Goal: Task Accomplishment & Management: Manage account settings

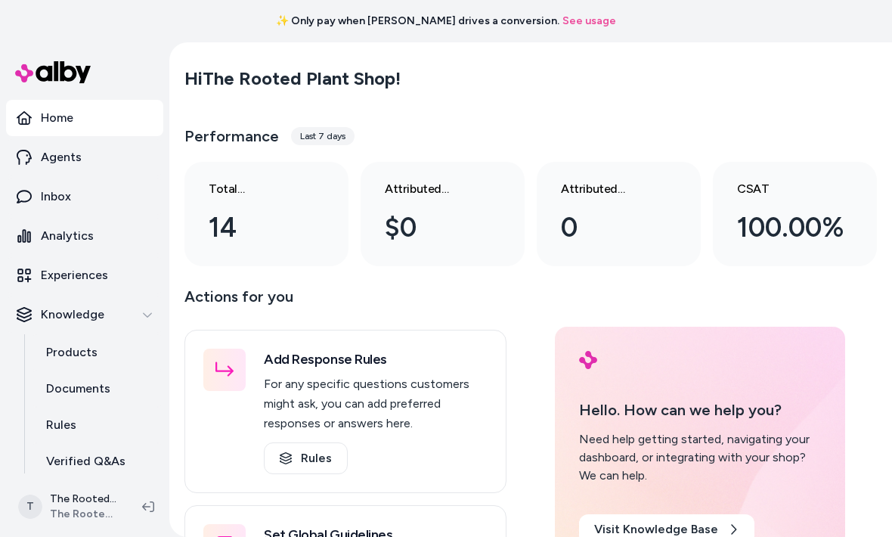
click at [118, 272] on link "Experiences" at bounding box center [84, 275] width 157 height 36
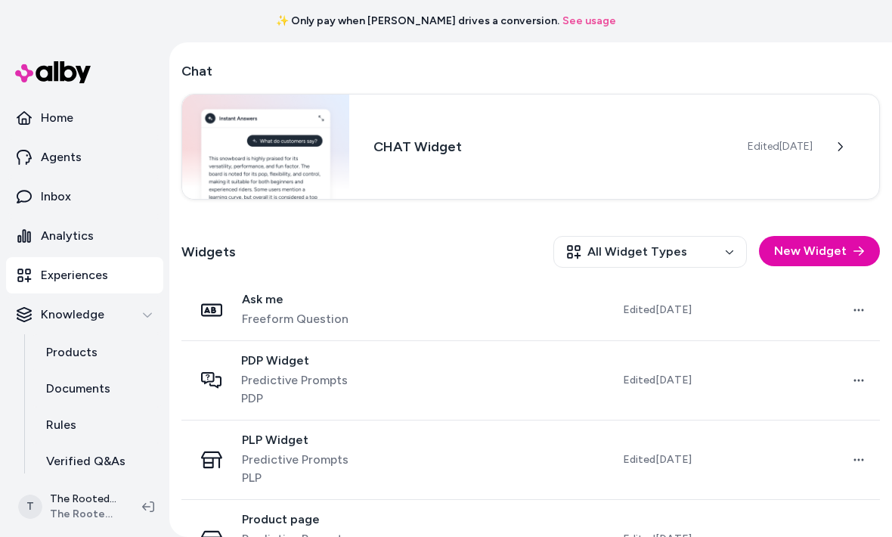
scroll to position [271, 0]
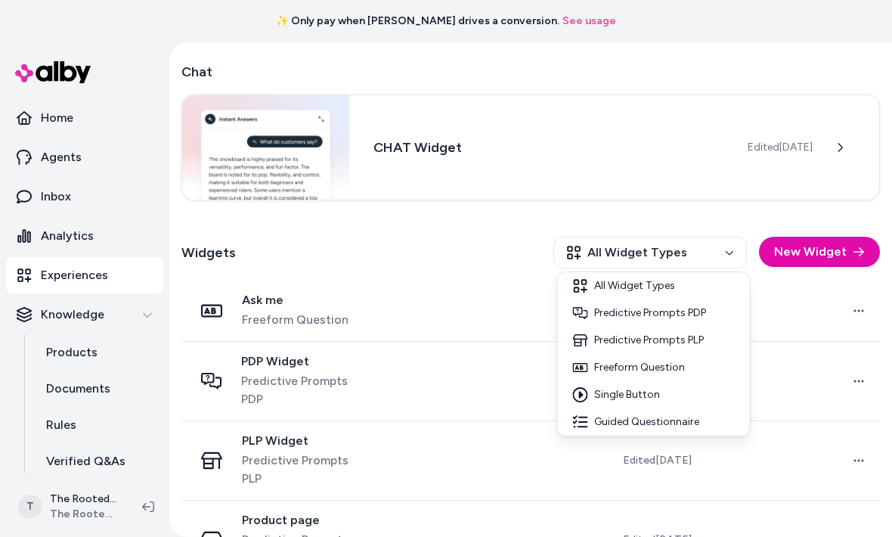
click at [425, 323] on html "✨ Only pay when alby drives a conversion. See usage Home Agents Inbox Analytics…" at bounding box center [446, 268] width 892 height 537
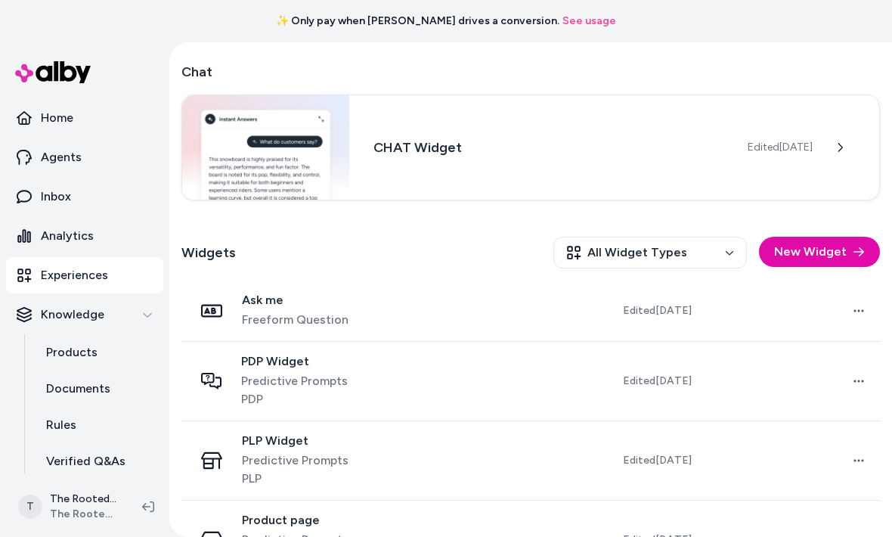
click at [426, 316] on td at bounding box center [471, 310] width 176 height 61
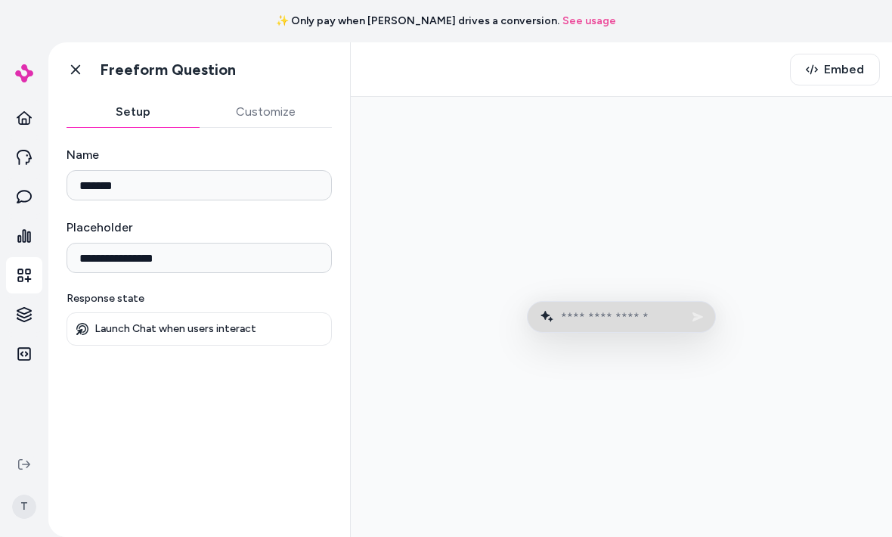
click at [841, 82] on button "Embed" at bounding box center [835, 70] width 90 height 32
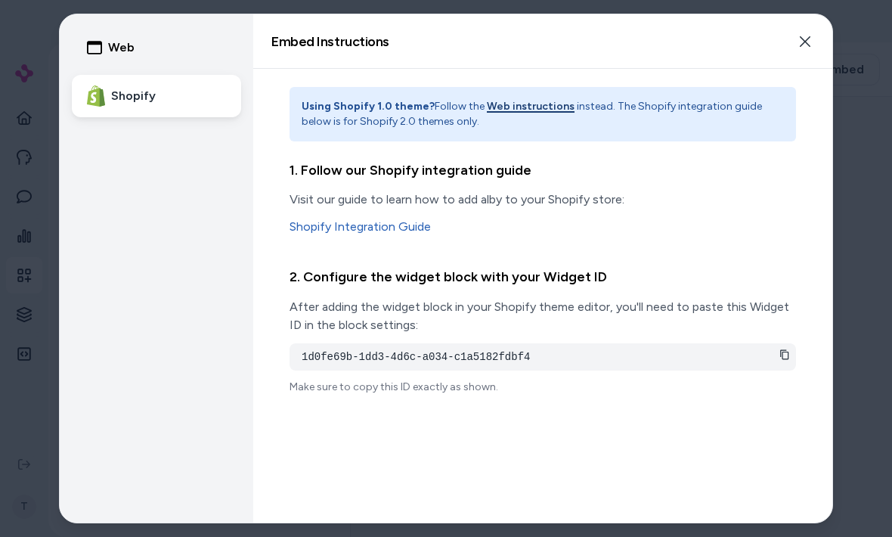
click at [785, 364] on div "1d0fe69b-1dd3-4d6c-a034-c1a5182fdbf4" at bounding box center [543, 356] width 507 height 27
click at [789, 354] on icon at bounding box center [784, 354] width 8 height 10
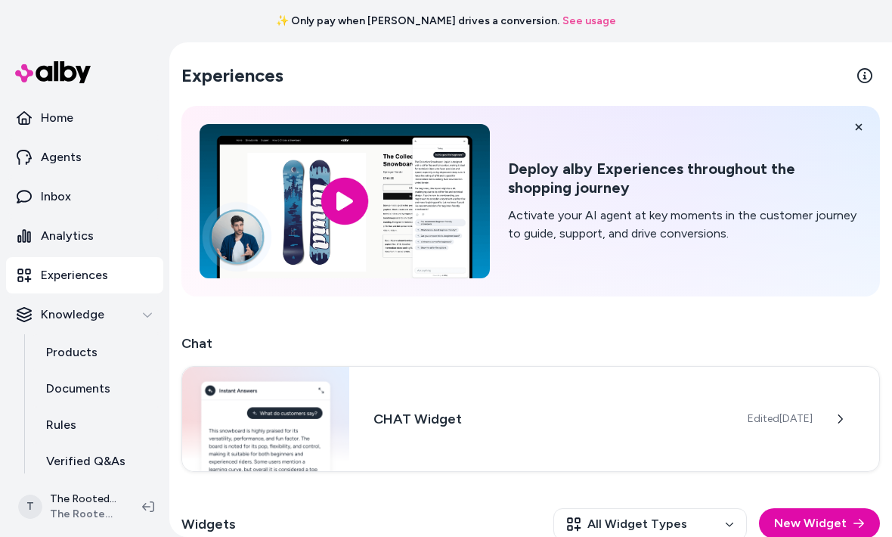
scroll to position [43, 0]
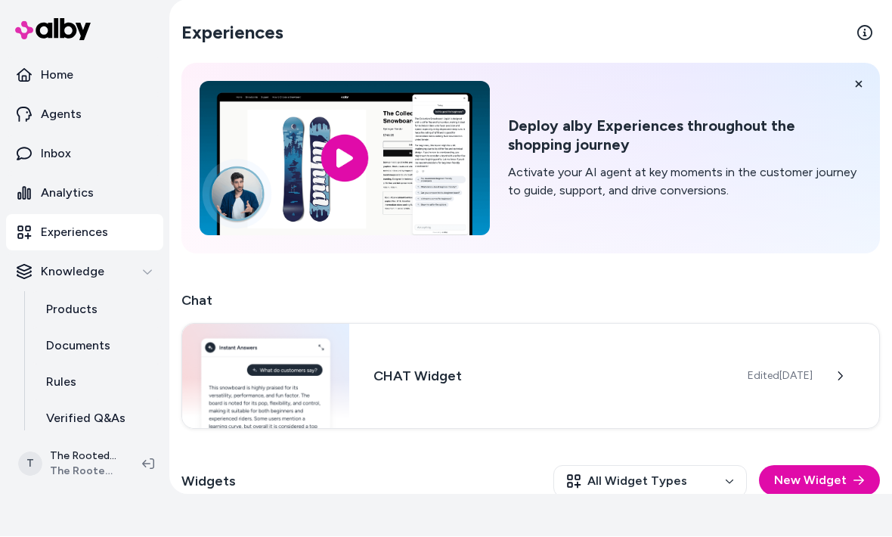
click at [93, 116] on link "Agents" at bounding box center [84, 115] width 157 height 36
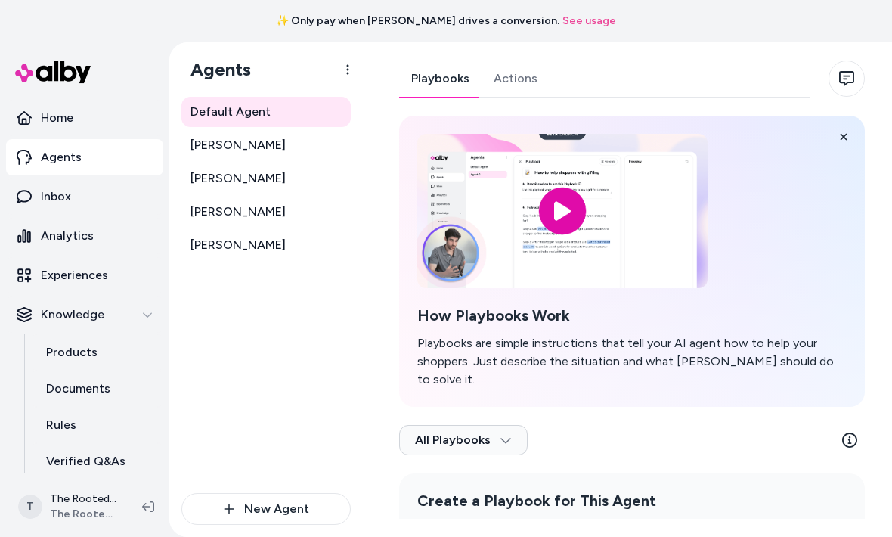
click at [845, 140] on icon at bounding box center [843, 137] width 11 height 11
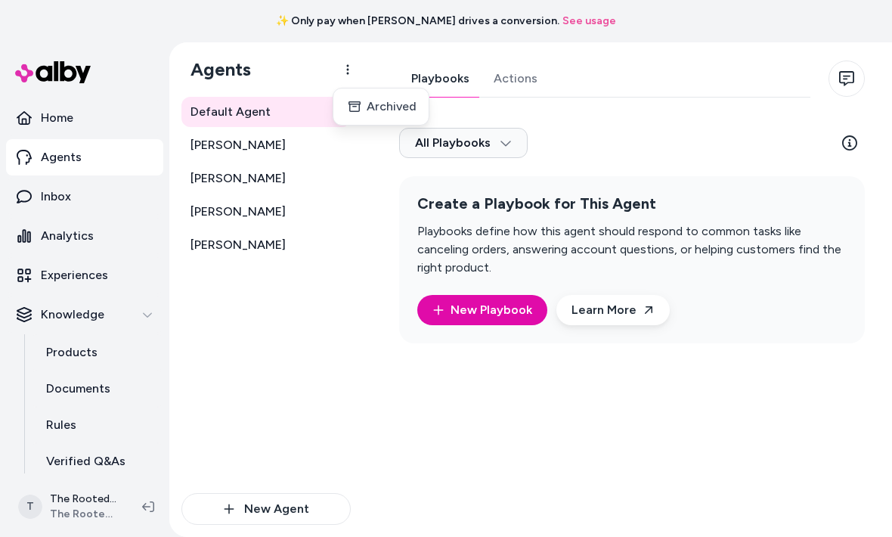
click at [305, 118] on html "✨ Only pay when alby drives a conversion. See usage Home Agents Inbox Analytics…" at bounding box center [446, 268] width 892 height 537
click at [239, 122] on html "✨ Only pay when alby drives a conversion. See usage Home Agents Inbox Analytics…" at bounding box center [446, 268] width 892 height 537
click at [237, 113] on span "Default Agent" at bounding box center [231, 112] width 80 height 18
click at [232, 120] on span "Default Agent" at bounding box center [231, 112] width 80 height 18
click at [262, 126] on link "Default Agent" at bounding box center [265, 112] width 169 height 30
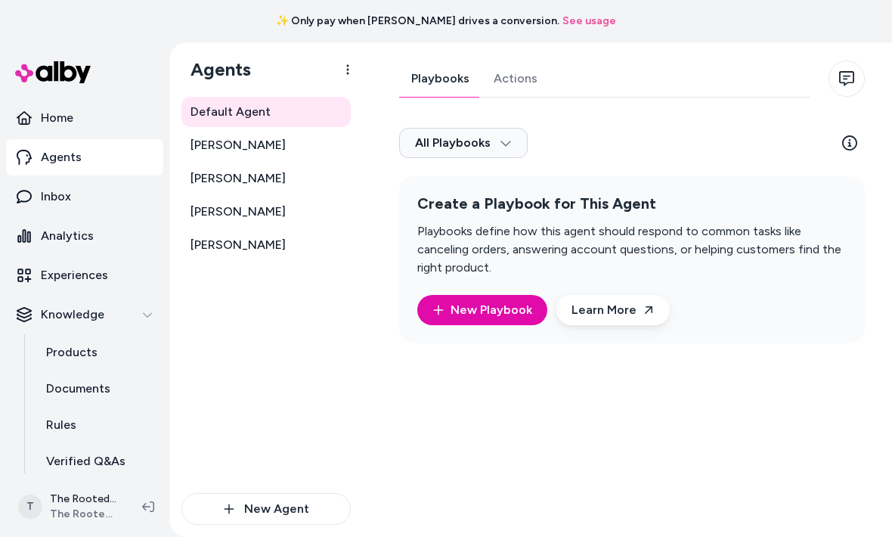
click at [252, 118] on span "Default Agent" at bounding box center [231, 112] width 80 height 18
click at [528, 85] on link "Actions" at bounding box center [516, 78] width 68 height 36
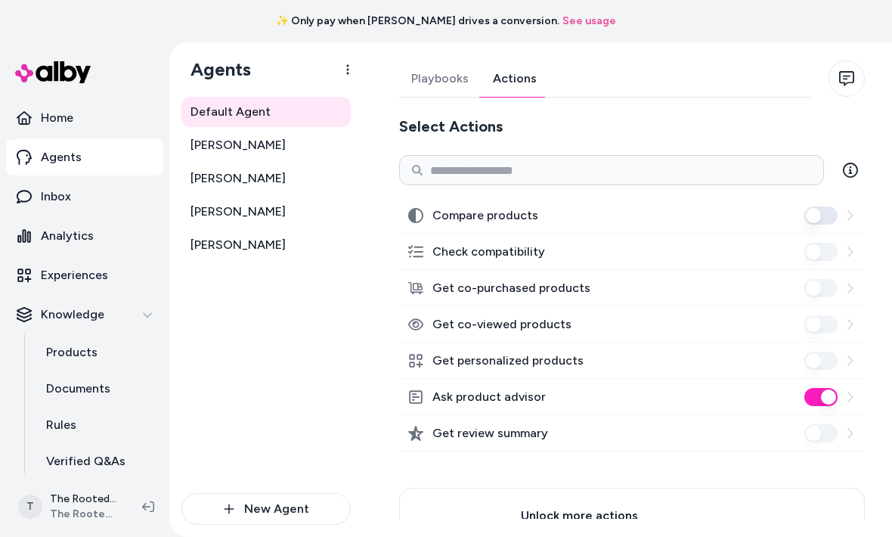
click at [814, 212] on button "Compare products" at bounding box center [820, 215] width 33 height 18
click at [450, 89] on link "Playbooks" at bounding box center [440, 78] width 82 height 36
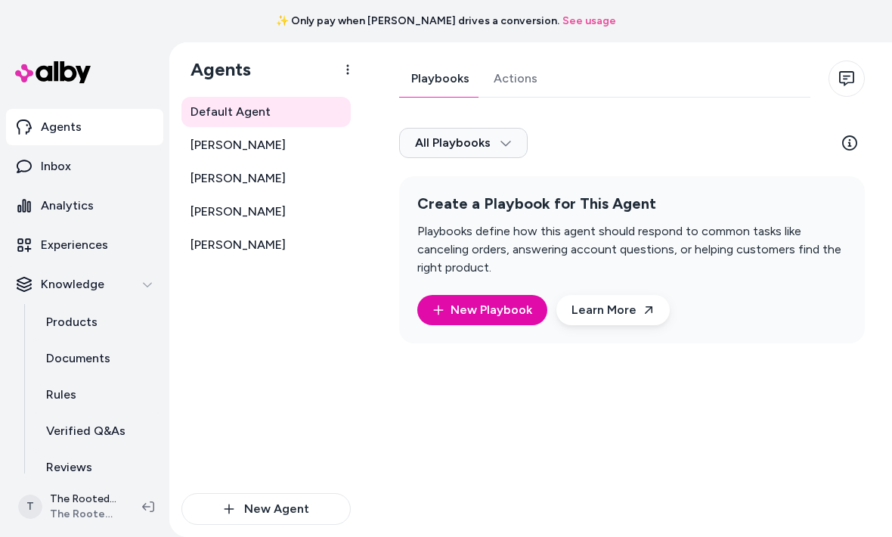
scroll to position [16, 0]
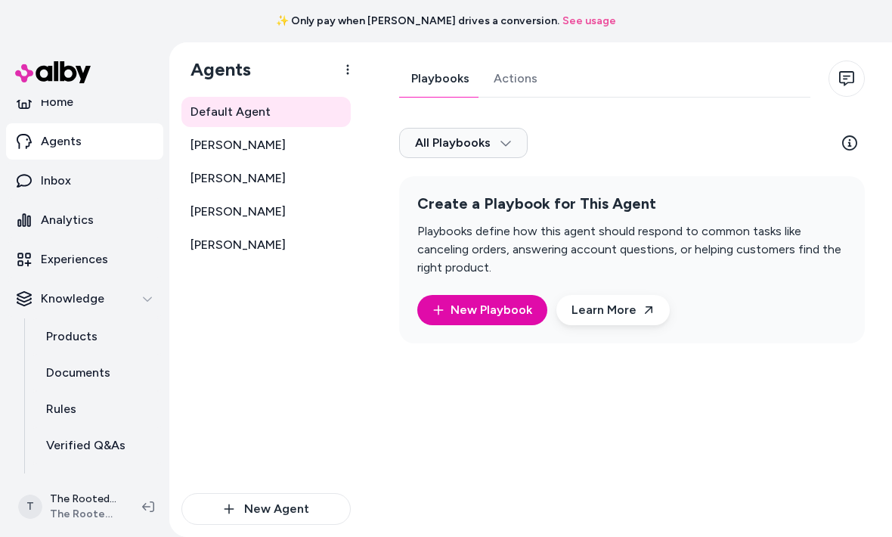
click at [132, 293] on div "Knowledge" at bounding box center [85, 299] width 136 height 18
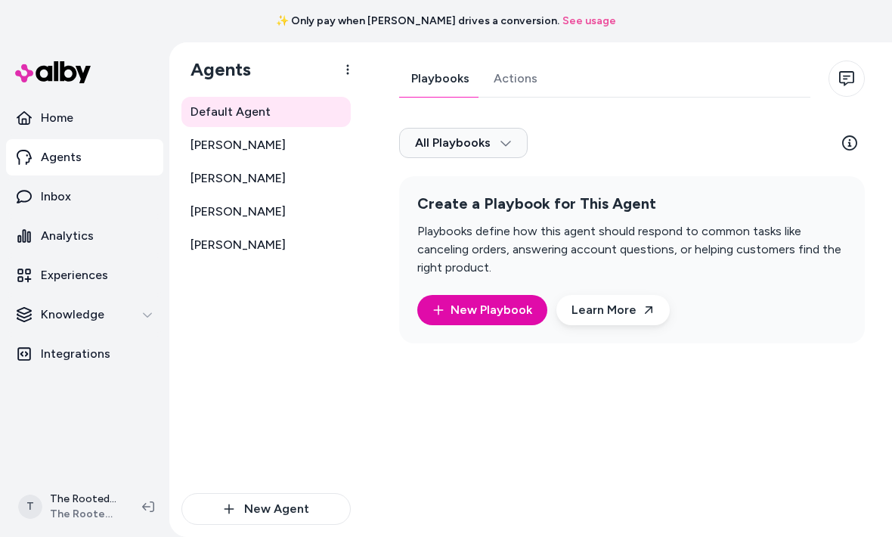
click at [107, 354] on link "Integrations" at bounding box center [84, 354] width 157 height 36
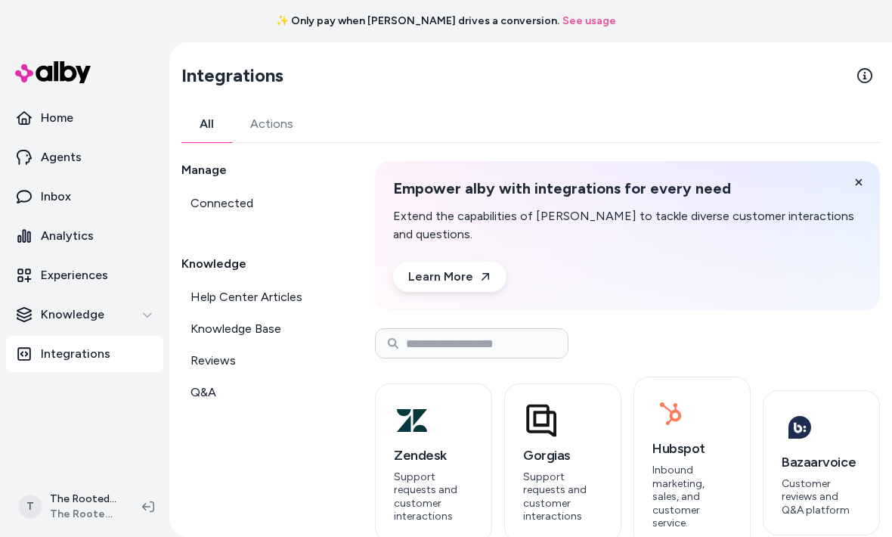
click at [287, 124] on link "Actions" at bounding box center [271, 124] width 79 height 36
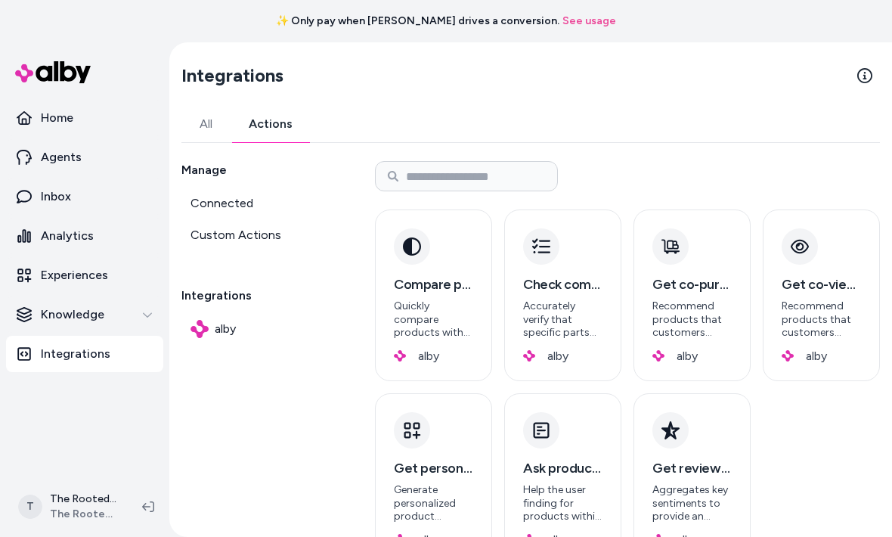
click at [263, 203] on link "Connected" at bounding box center [259, 203] width 157 height 30
click at [263, 233] on span "Custom Actions" at bounding box center [236, 235] width 91 height 18
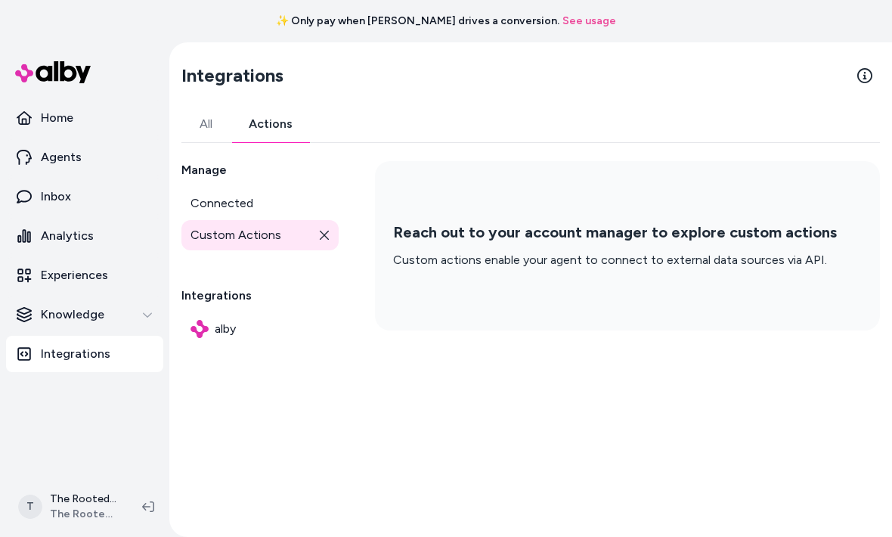
click at [127, 318] on div "Knowledge" at bounding box center [85, 314] width 136 height 18
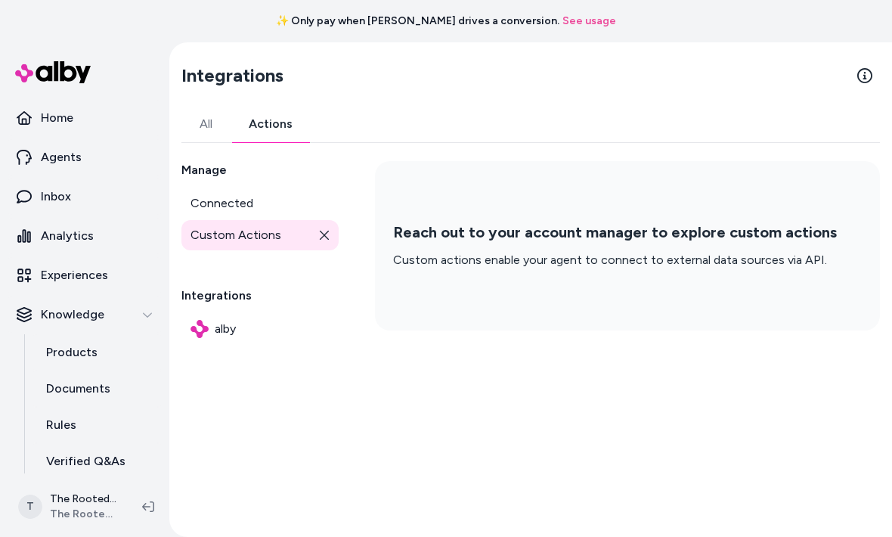
click at [101, 234] on link "Analytics" at bounding box center [84, 236] width 157 height 36
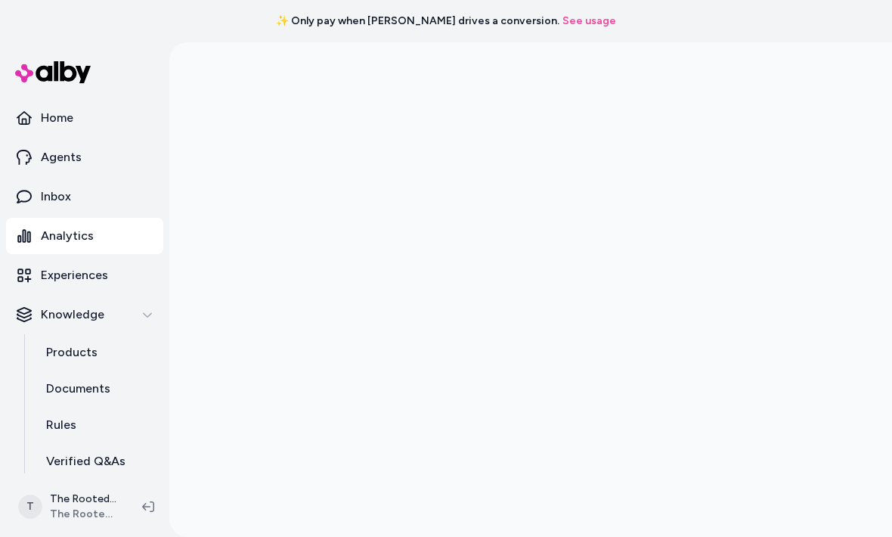
click at [105, 195] on link "Inbox" at bounding box center [84, 196] width 157 height 36
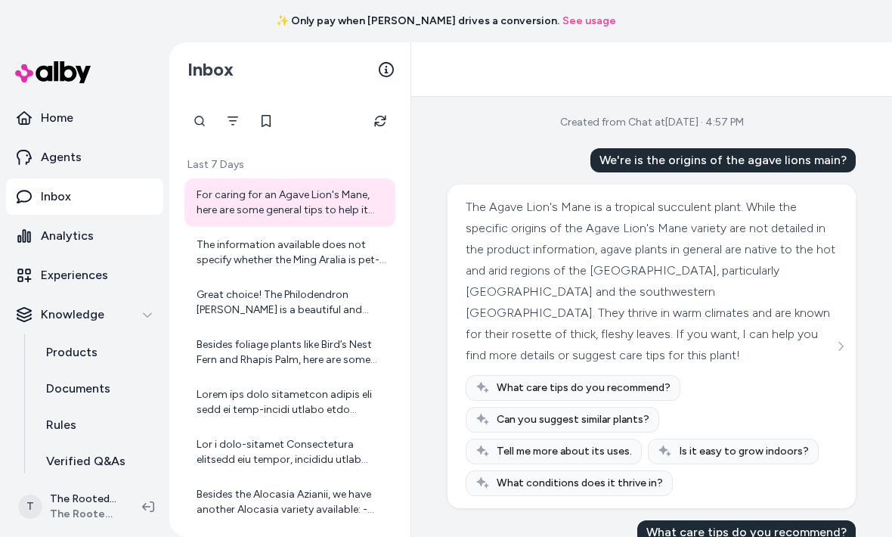
click at [290, 262] on div "The information available does not specify whether the Ming Aralia is pet-frien…" at bounding box center [292, 252] width 190 height 30
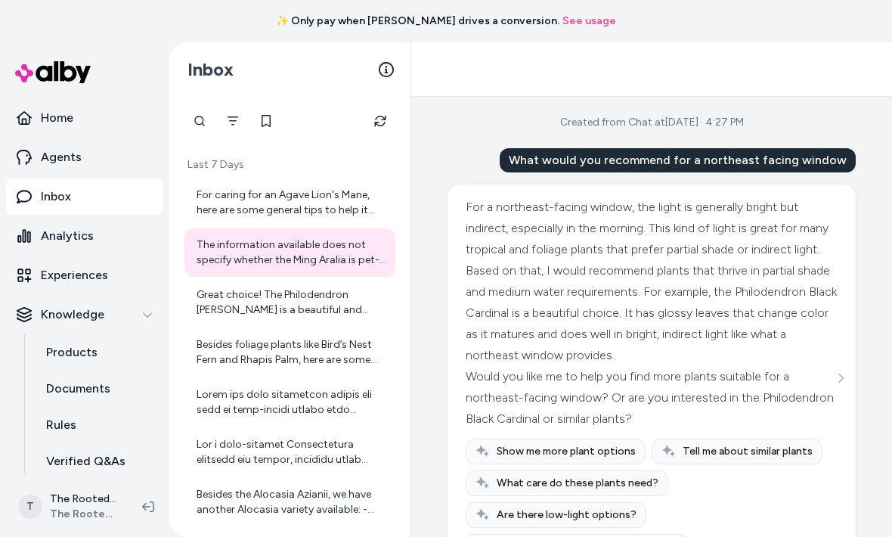
click at [89, 164] on link "Agents" at bounding box center [84, 157] width 157 height 36
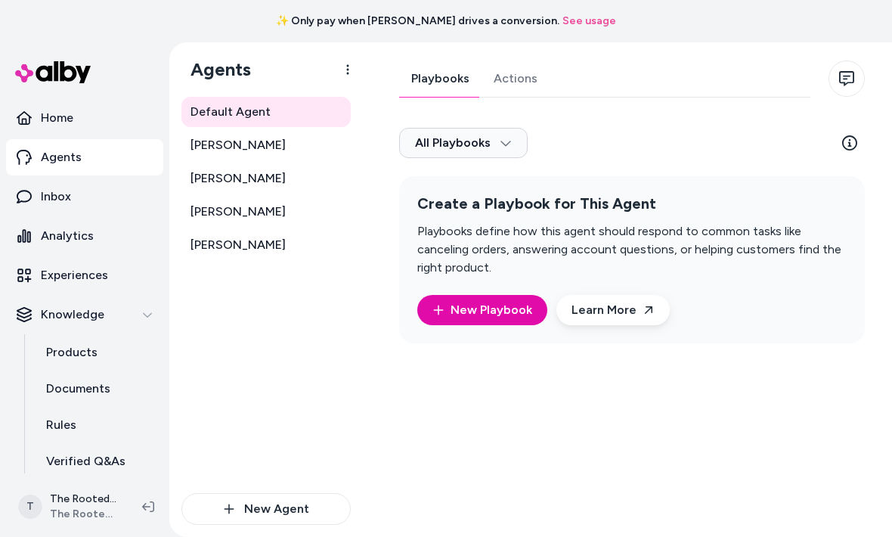
click at [100, 132] on link "Home" at bounding box center [84, 118] width 157 height 36
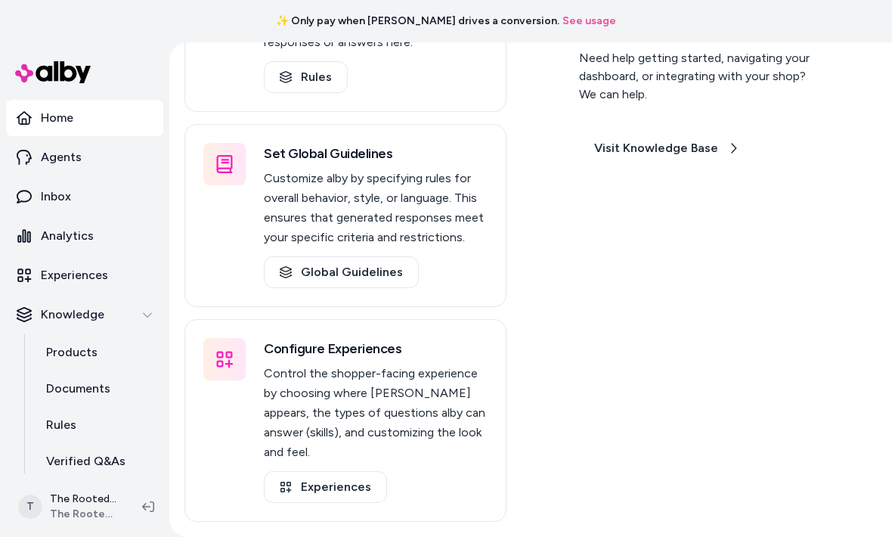
scroll to position [381, 0]
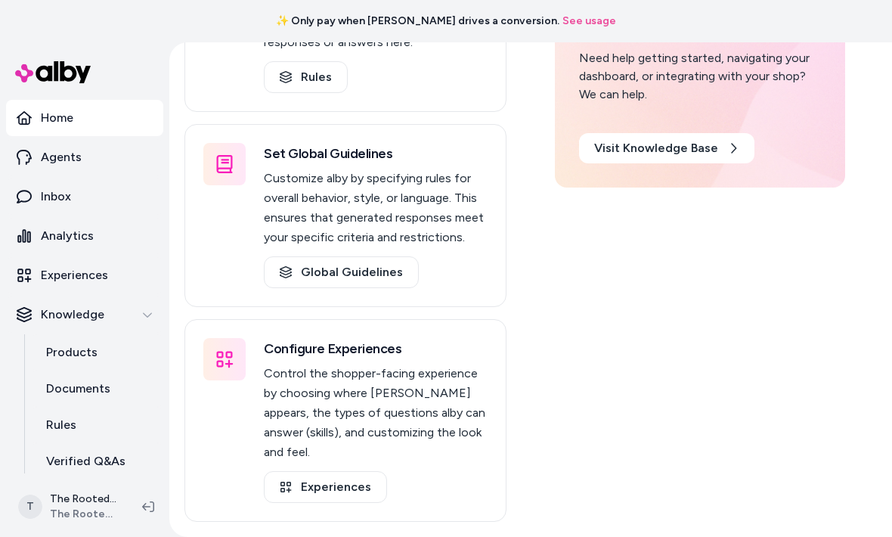
click at [355, 477] on link "Experiences" at bounding box center [325, 487] width 123 height 32
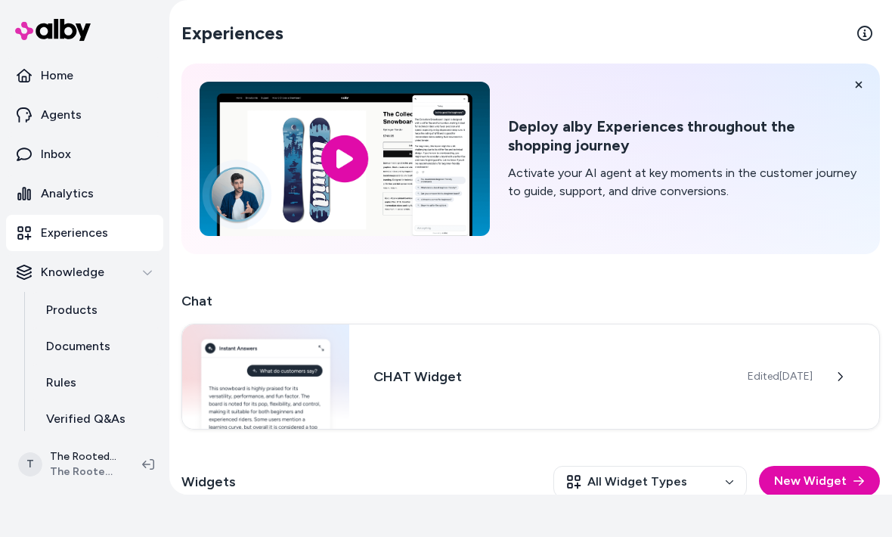
click at [860, 85] on icon at bounding box center [859, 85] width 7 height 7
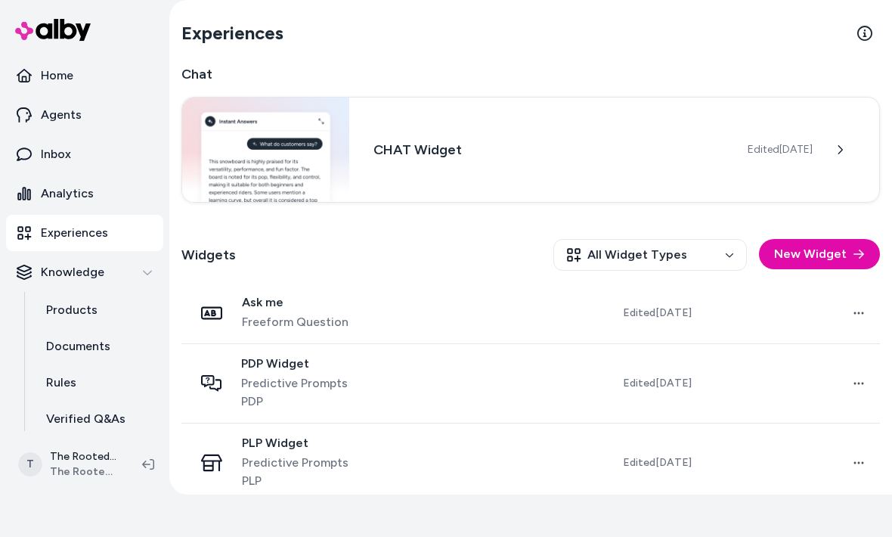
click at [832, 147] on button at bounding box center [840, 150] width 30 height 30
click at [843, 149] on icon at bounding box center [840, 149] width 5 height 9
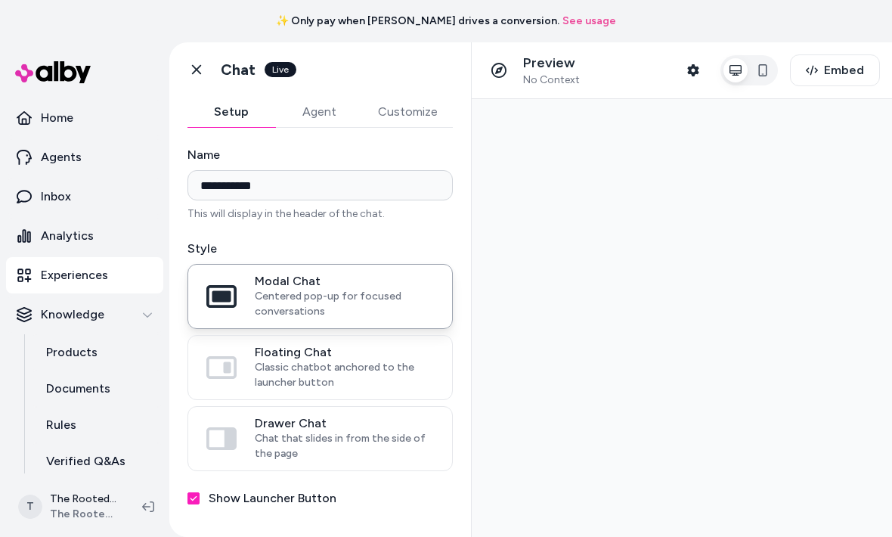
scroll to position [42, 0]
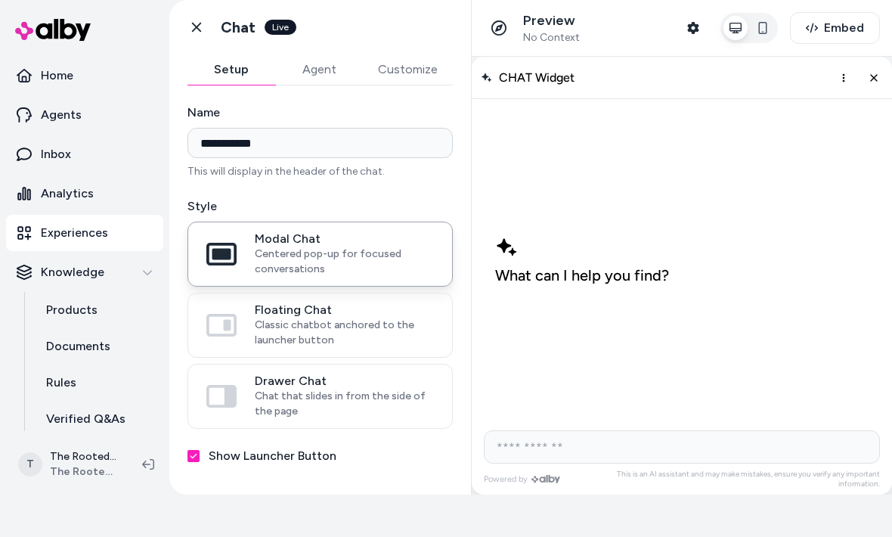
click at [347, 324] on span "Classic chatbot anchored to the launcher button" at bounding box center [344, 333] width 179 height 30
click at [0, 0] on button "Floating Chat Classic chatbot anchored to the launcher button" at bounding box center [0, 0] width 0 height 0
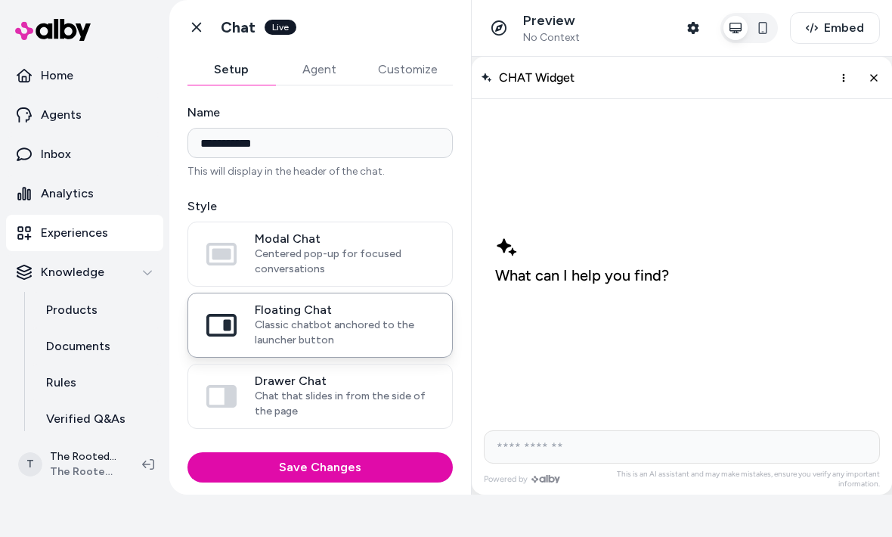
click at [310, 395] on span "Chat that slides in from the side of the page" at bounding box center [344, 404] width 179 height 30
click at [0, 0] on button "Drawer Chat Chat that slides in from the side of the page" at bounding box center [0, 0] width 0 height 0
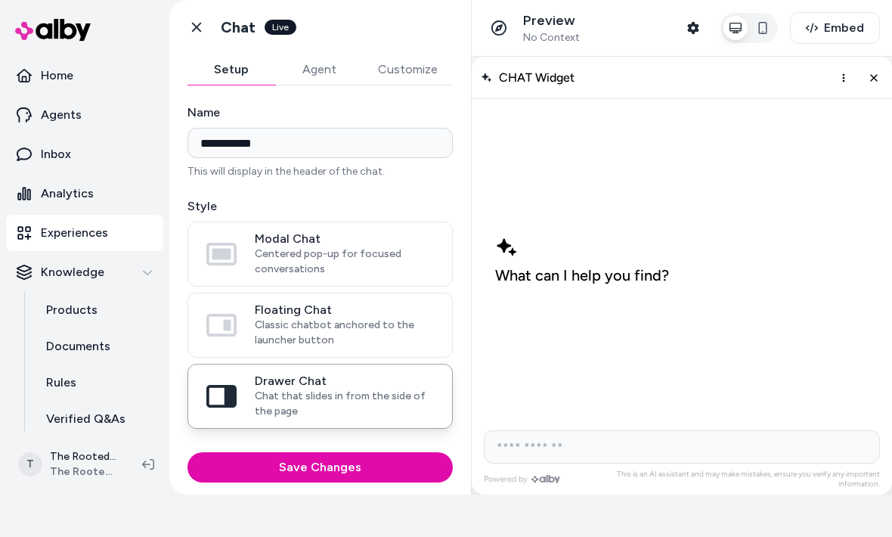
click at [339, 339] on span "Classic chatbot anchored to the launcher button" at bounding box center [344, 333] width 179 height 30
click at [0, 0] on button "Floating Chat Classic chatbot anchored to the launcher button" at bounding box center [0, 0] width 0 height 0
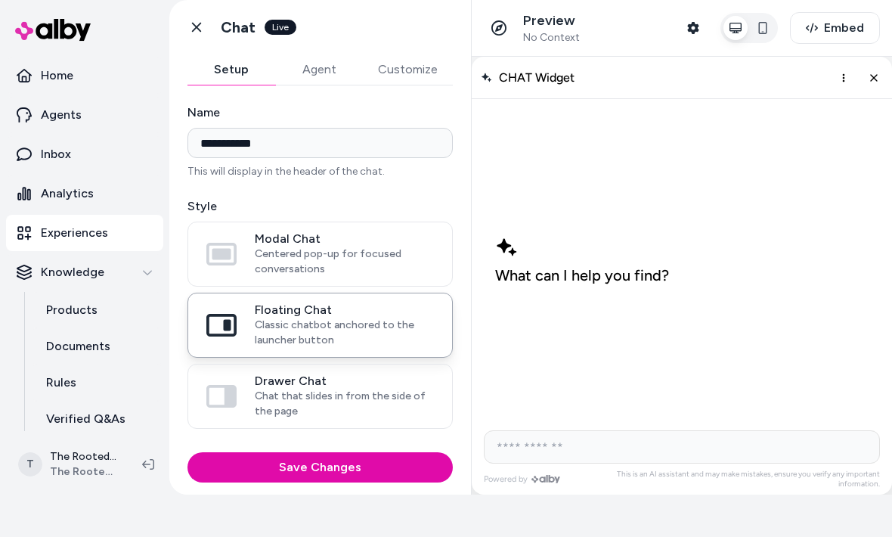
click at [375, 261] on span "Centered pop-up for focused conversations" at bounding box center [344, 261] width 179 height 30
click at [0, 0] on button "Modal Chat Centered pop-up for focused conversations" at bounding box center [0, 0] width 0 height 0
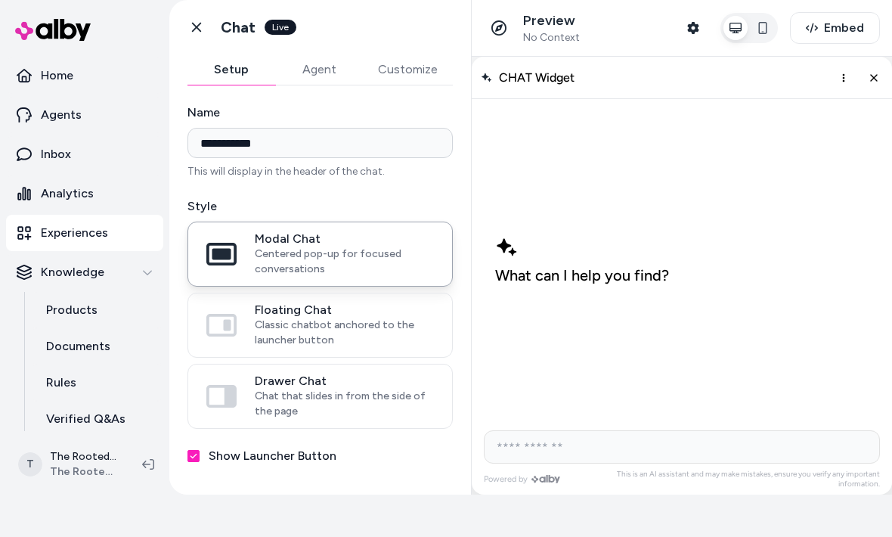
click at [336, 333] on span "Classic chatbot anchored to the launcher button" at bounding box center [344, 333] width 179 height 30
click at [0, 0] on button "Floating Chat Classic chatbot anchored to the launcher button" at bounding box center [0, 0] width 0 height 0
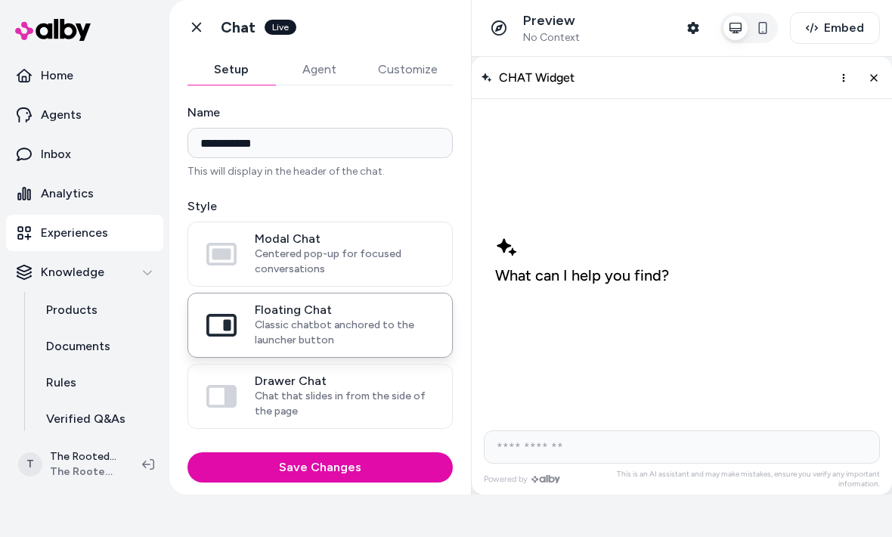
click at [334, 57] on button "Agent" at bounding box center [319, 69] width 88 height 30
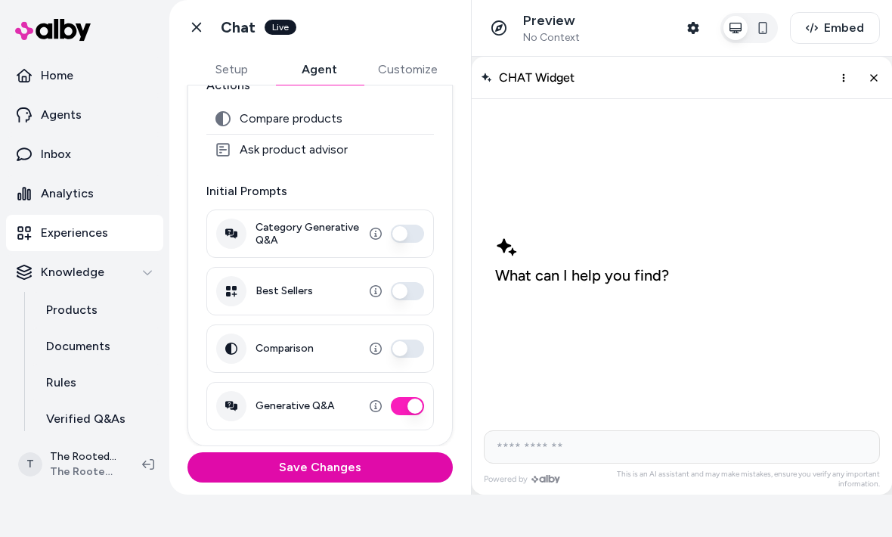
scroll to position [204, 0]
click at [408, 352] on button "Comparison" at bounding box center [407, 348] width 33 height 18
click at [411, 294] on button "Best Sellers" at bounding box center [407, 291] width 33 height 18
click at [412, 234] on button "Category Generative Q&A" at bounding box center [407, 234] width 33 height 18
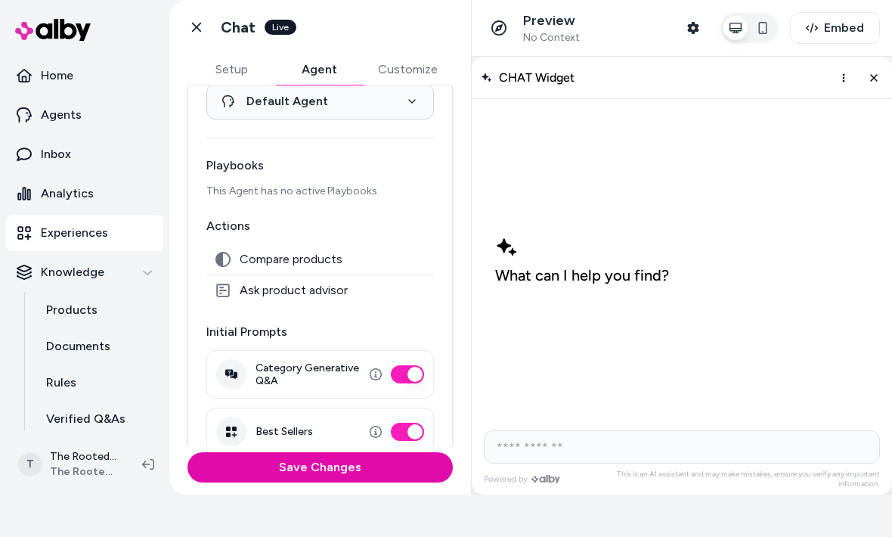
scroll to position [59, 0]
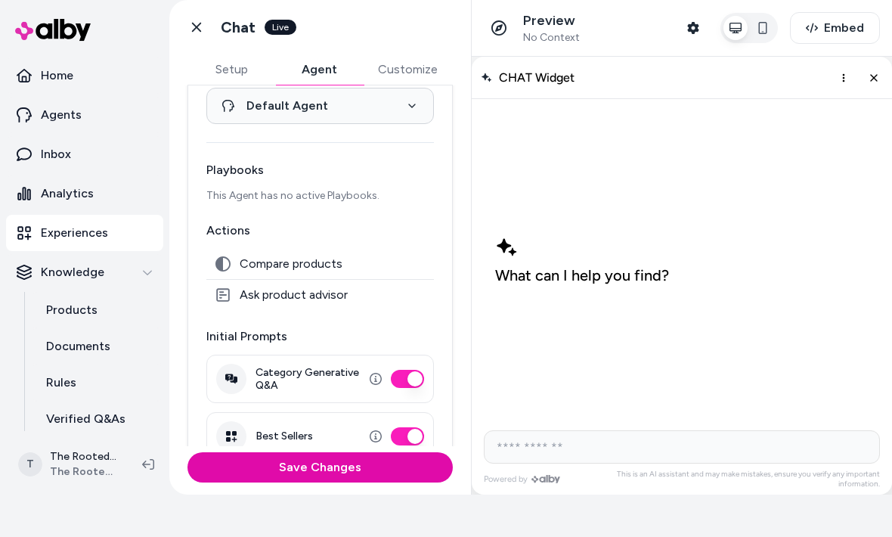
click at [417, 69] on button "Customize" at bounding box center [408, 69] width 90 height 30
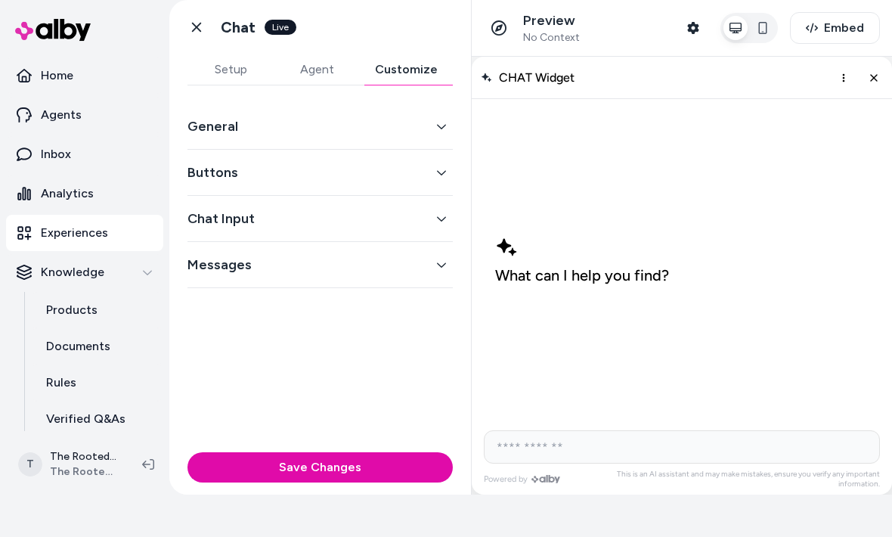
scroll to position [0, 0]
click at [419, 132] on button "General" at bounding box center [320, 126] width 265 height 21
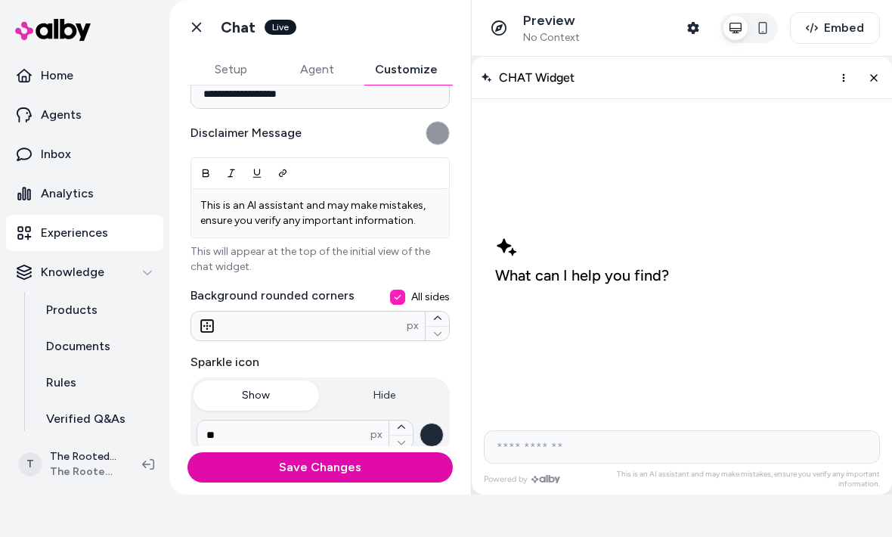
scroll to position [219, 0]
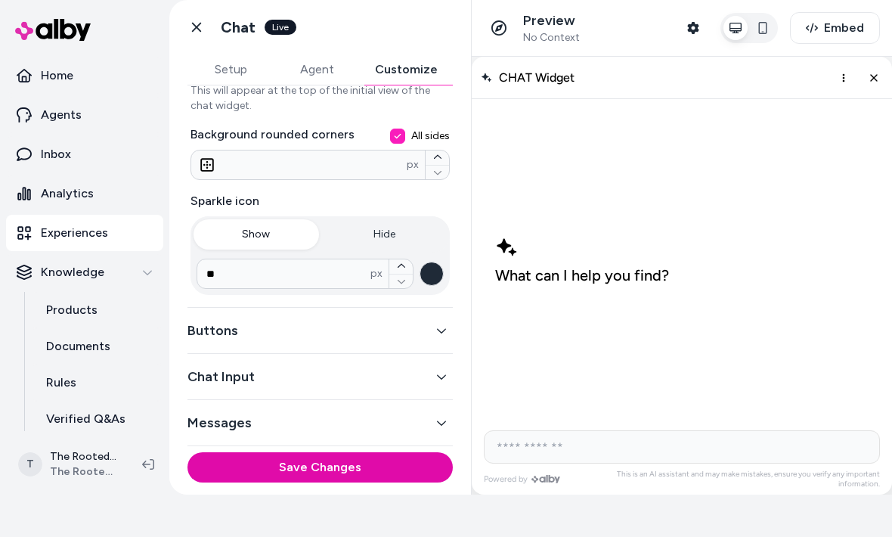
click at [347, 336] on button "Buttons" at bounding box center [320, 330] width 265 height 21
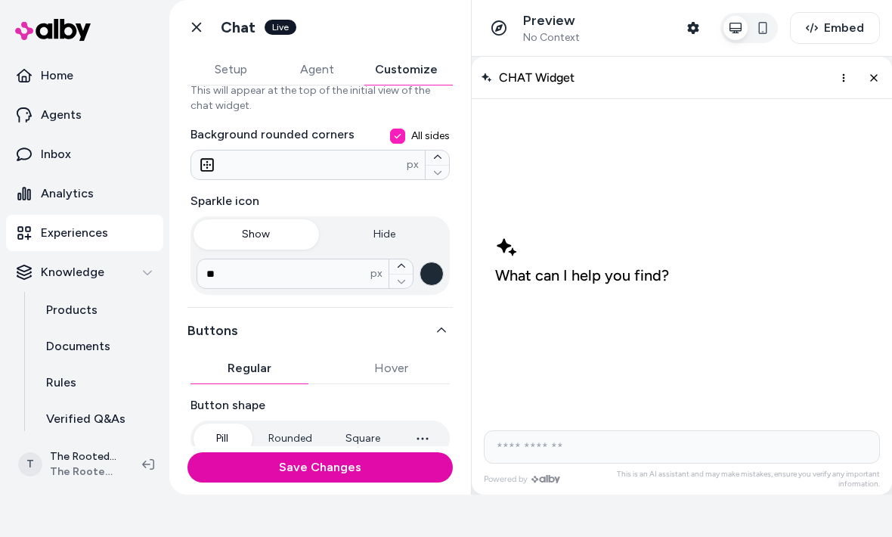
scroll to position [375, 0]
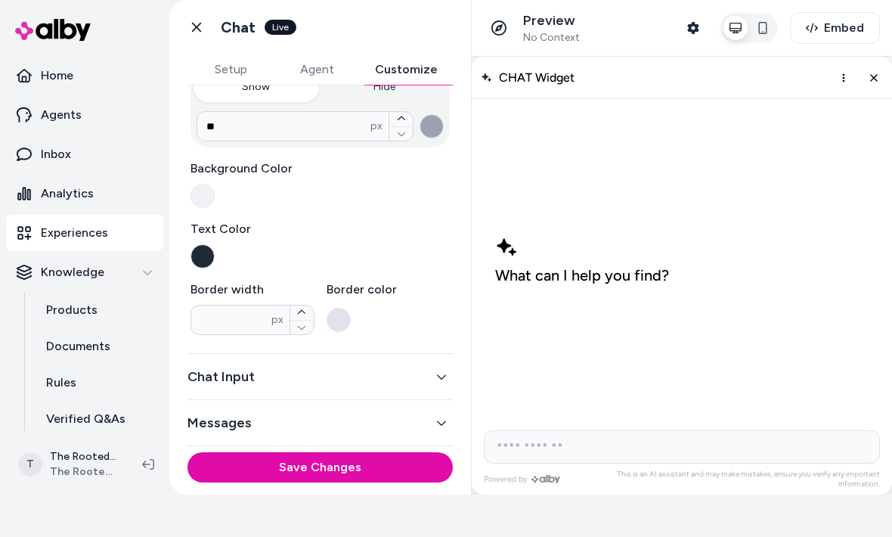
click at [398, 380] on button "Chat Input" at bounding box center [320, 376] width 265 height 21
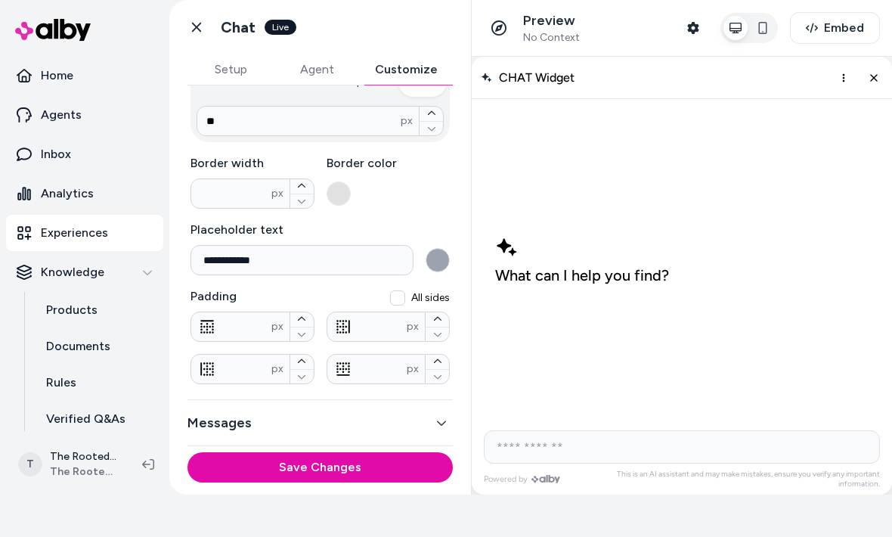
scroll to position [315, 0]
click at [339, 431] on button "Messages" at bounding box center [320, 422] width 265 height 21
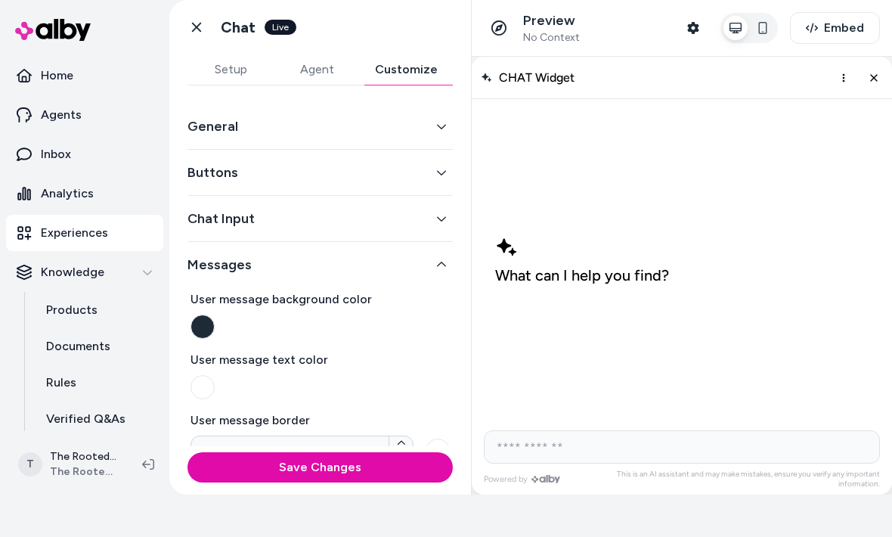
scroll to position [0, 0]
click at [336, 119] on button "General" at bounding box center [320, 126] width 265 height 21
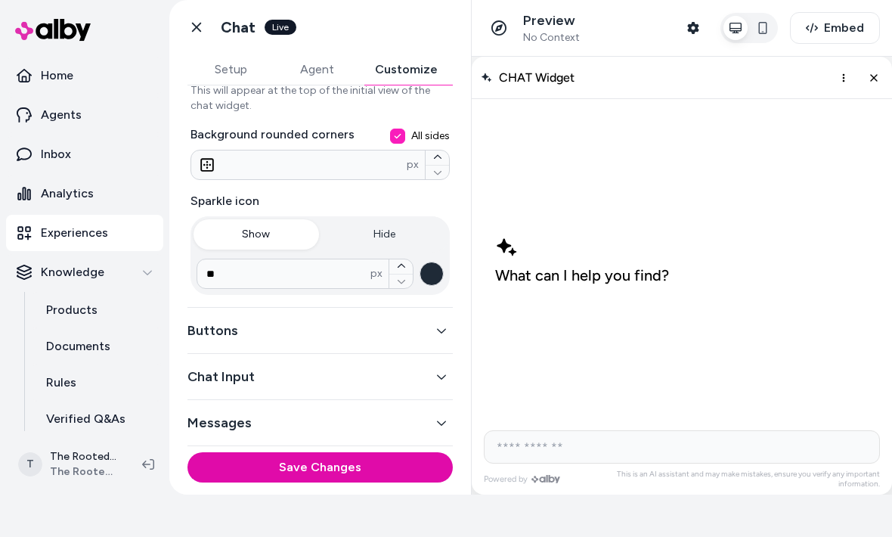
scroll to position [377, 0]
click at [367, 470] on button "Save Changes" at bounding box center [320, 467] width 265 height 30
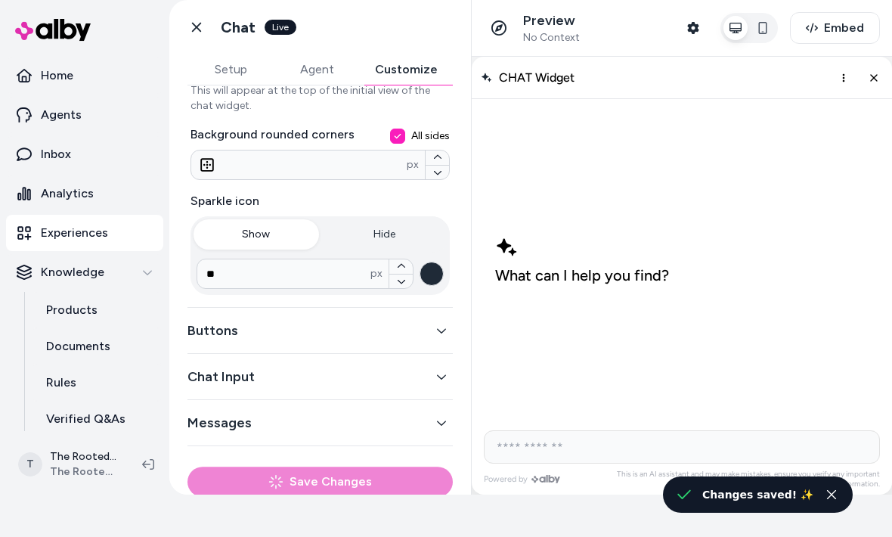
scroll to position [346, 0]
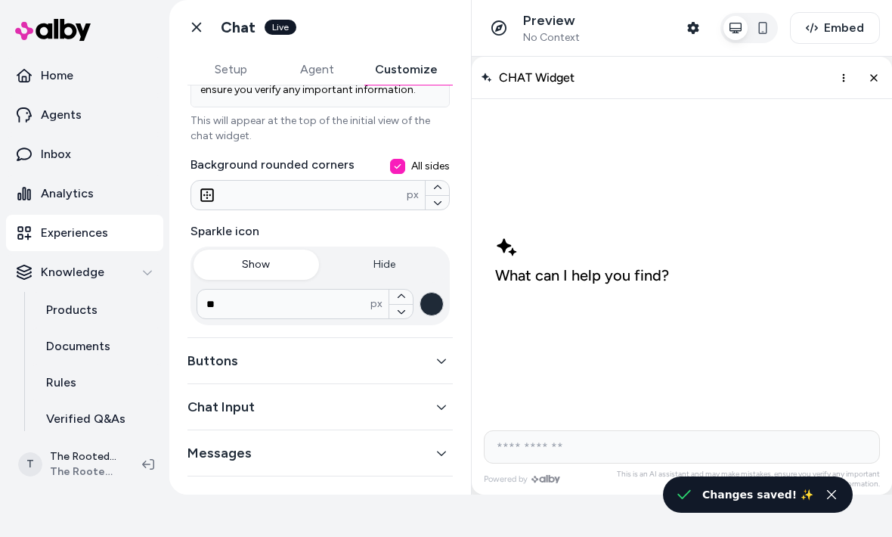
click at [324, 64] on button "Agent" at bounding box center [317, 69] width 86 height 30
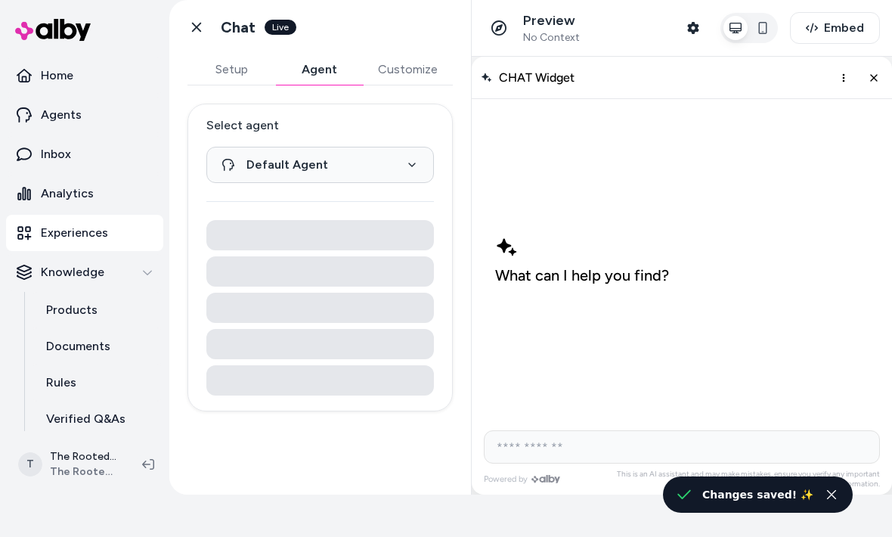
scroll to position [0, 0]
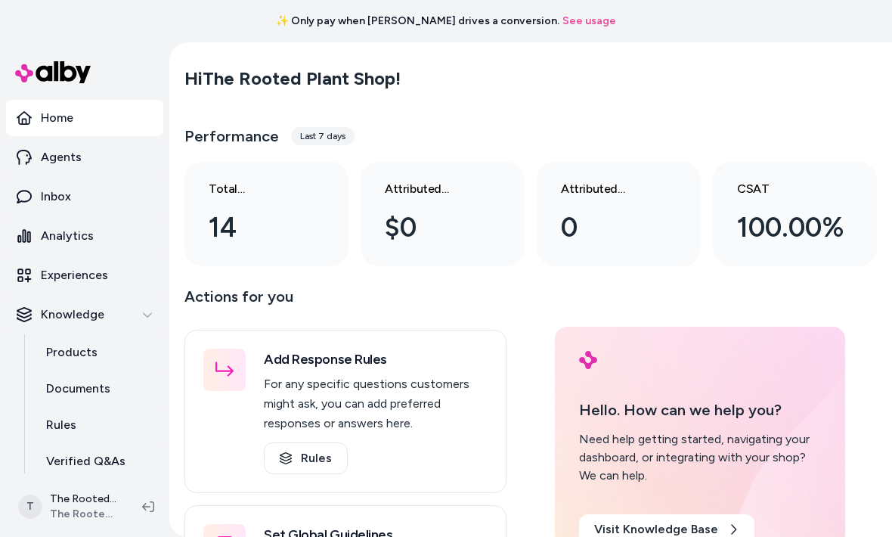
click at [76, 167] on link "Agents" at bounding box center [84, 157] width 157 height 36
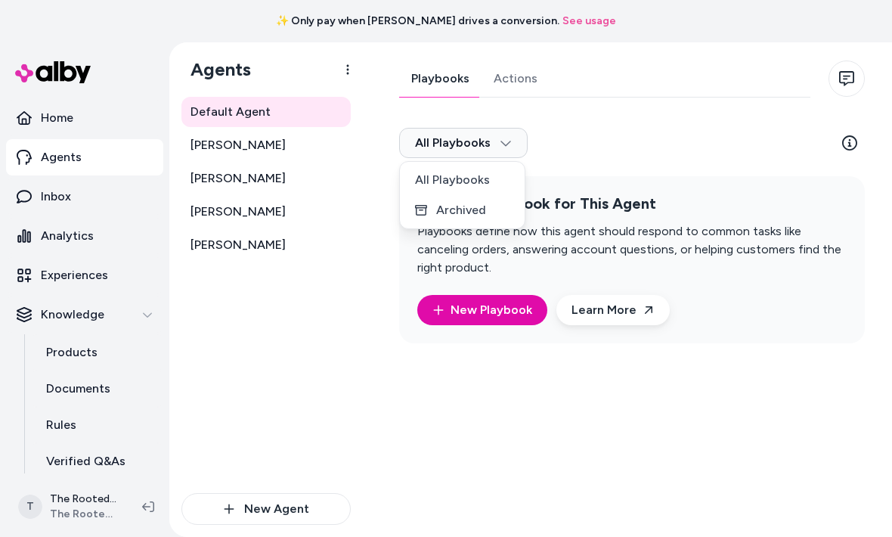
click at [595, 141] on html "✨ Only pay when [PERSON_NAME] drives a conversion. See usage Home Agents Inbox …" at bounding box center [446, 268] width 892 height 537
click at [327, 395] on div "Default Agent [PERSON_NAME] [PERSON_NAME]" at bounding box center [265, 295] width 169 height 396
click at [101, 279] on p "Experiences" at bounding box center [74, 275] width 67 height 18
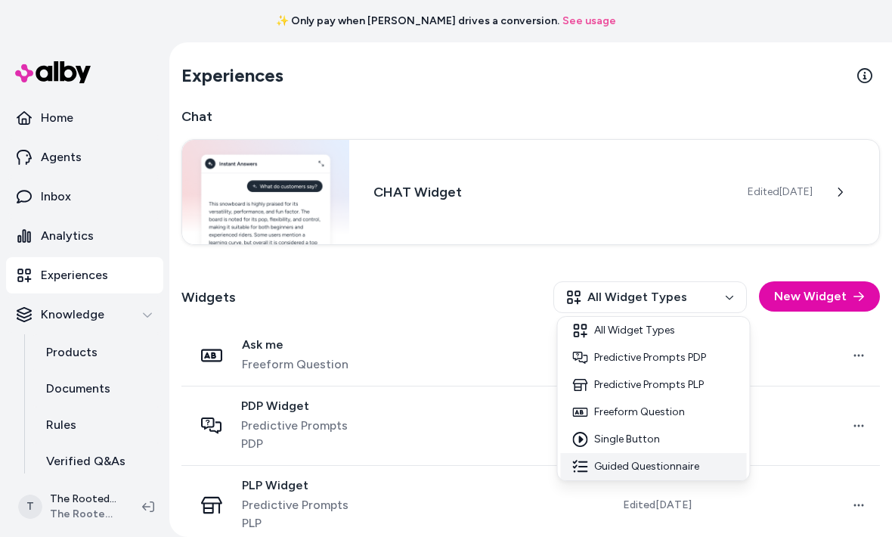
click at [678, 473] on div "Guided Questionnaire" at bounding box center [654, 466] width 186 height 27
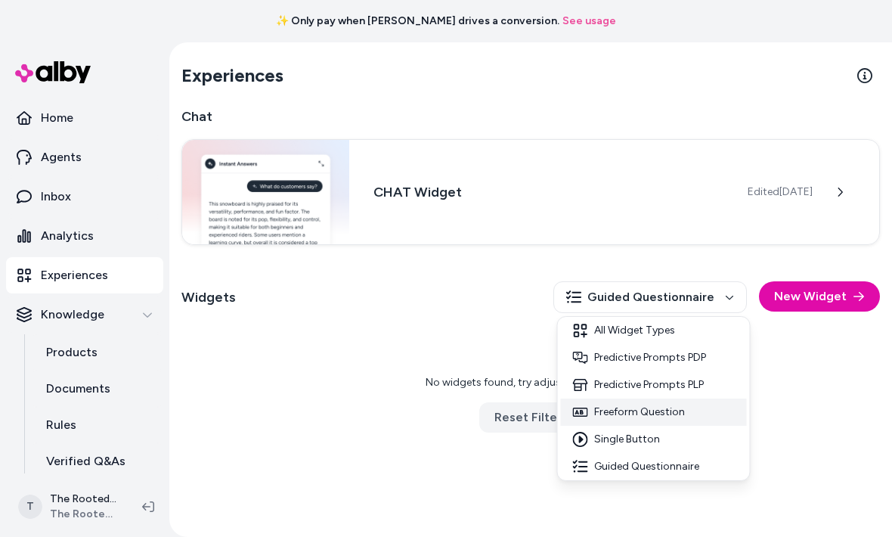
click at [683, 425] on div "Freeform Question" at bounding box center [654, 411] width 186 height 27
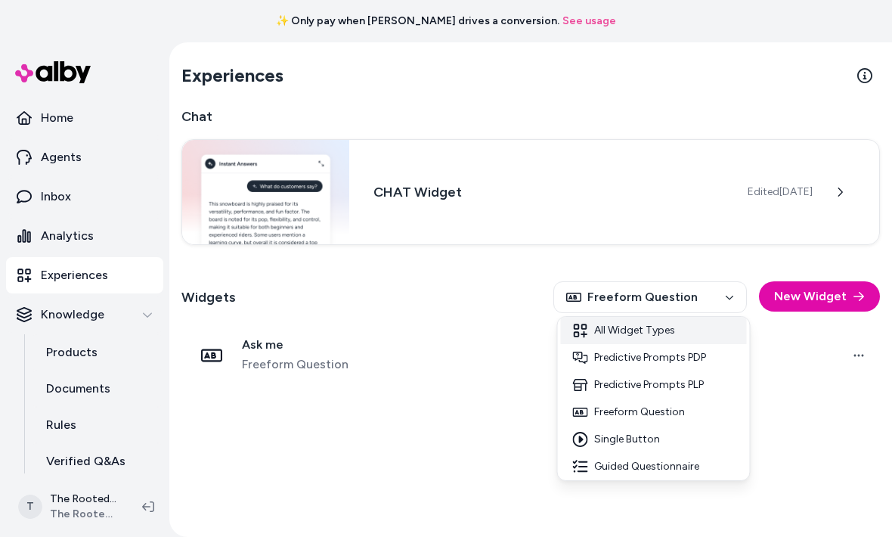
click at [671, 340] on div "All Widget Types" at bounding box center [654, 330] width 186 height 27
